Goal: Navigation & Orientation: Find specific page/section

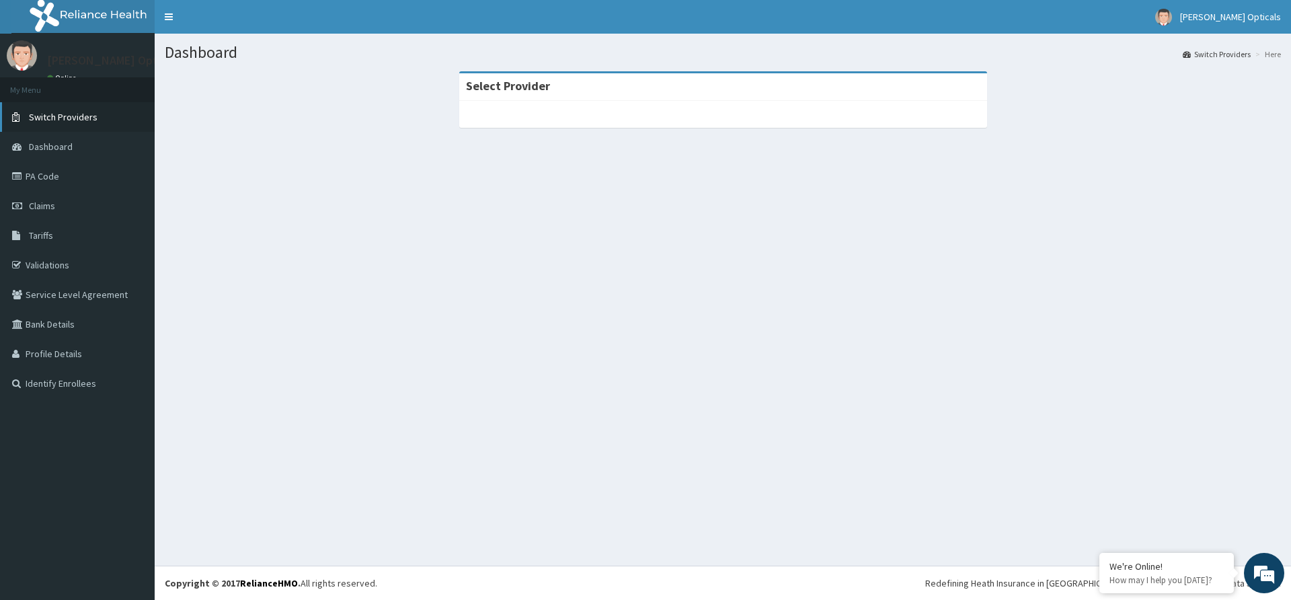
click at [56, 116] on span "Switch Providers" at bounding box center [63, 117] width 69 height 12
